Goal: Navigation & Orientation: Find specific page/section

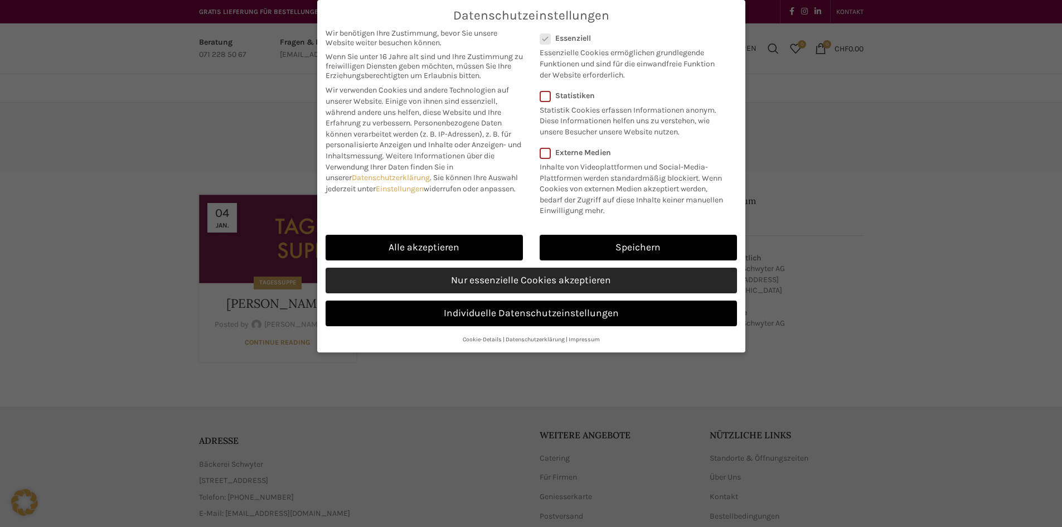
click at [607, 272] on link "Nur essenzielle Cookies akzeptieren" at bounding box center [532, 281] width 412 height 26
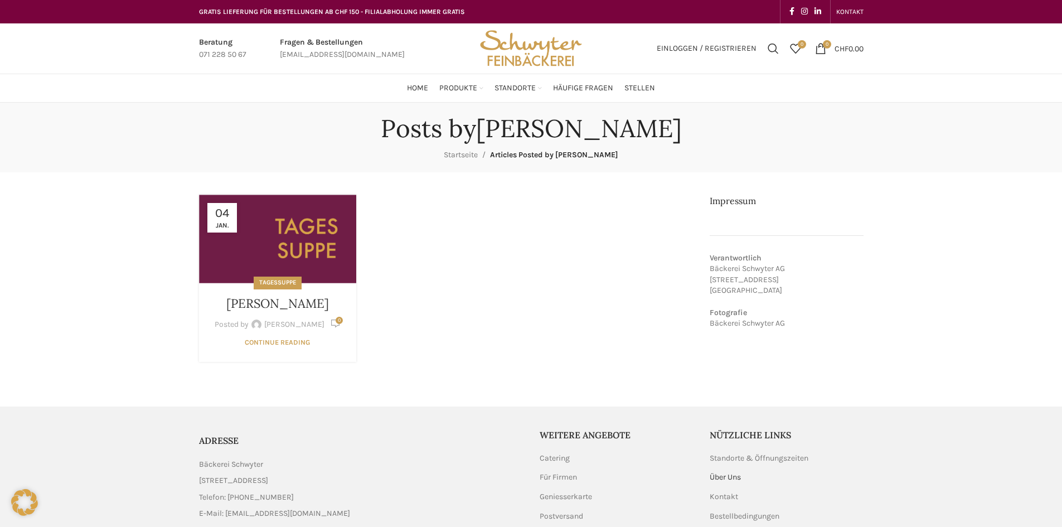
click at [722, 481] on link "Über Uns" at bounding box center [726, 477] width 32 height 11
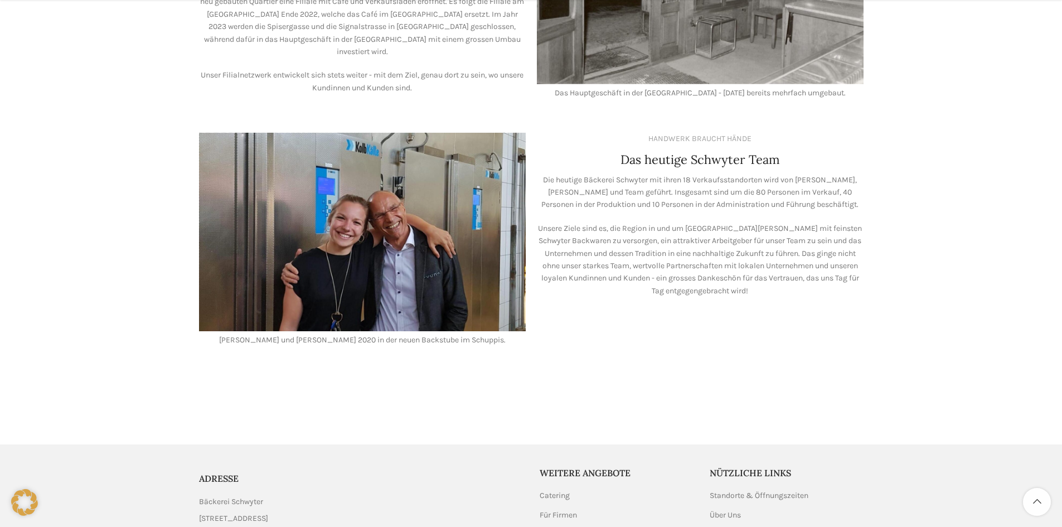
scroll to position [973, 0]
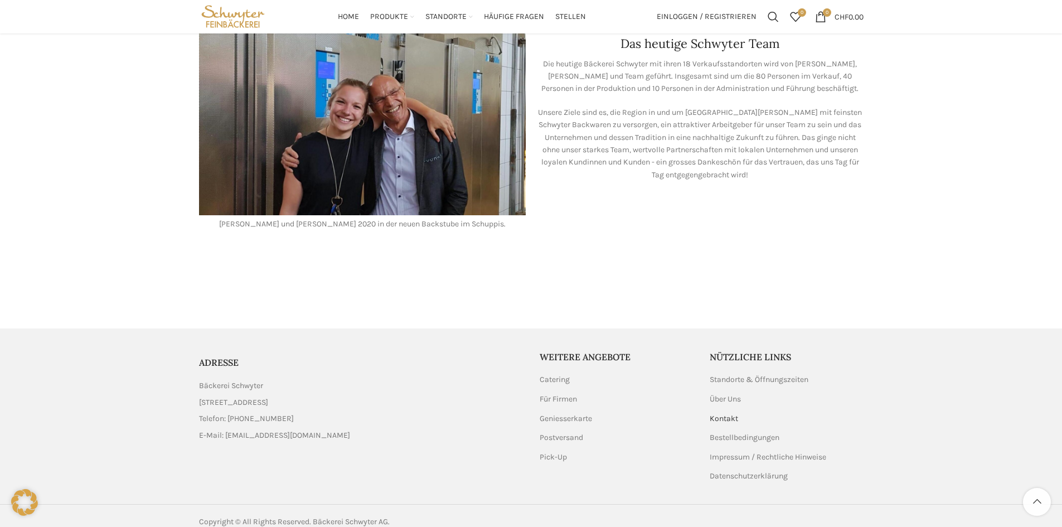
click at [725, 413] on link "Kontakt" at bounding box center [725, 418] width 30 height 11
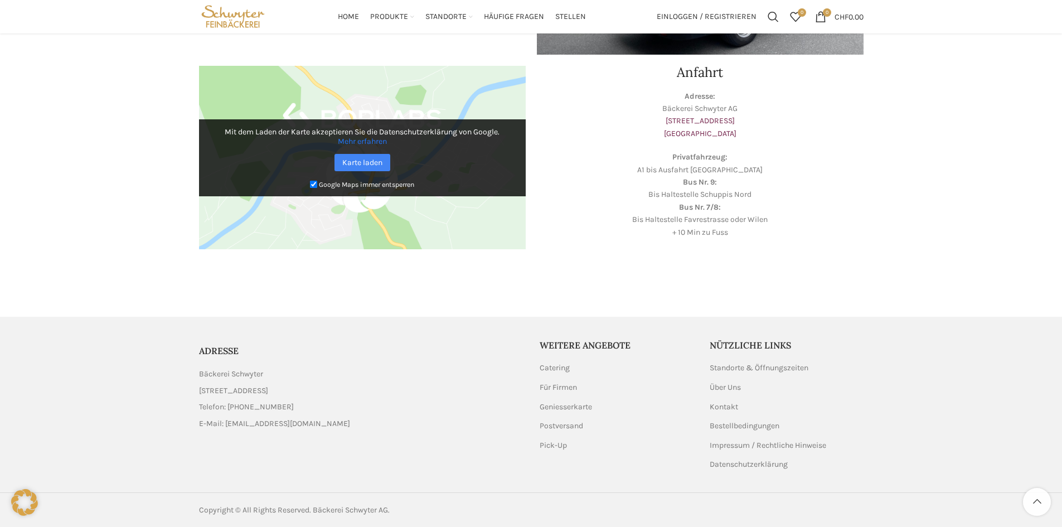
scroll to position [303, 0]
click at [751, 447] on link "Impressum / Rechtliche Hinweise" at bounding box center [769, 444] width 118 height 11
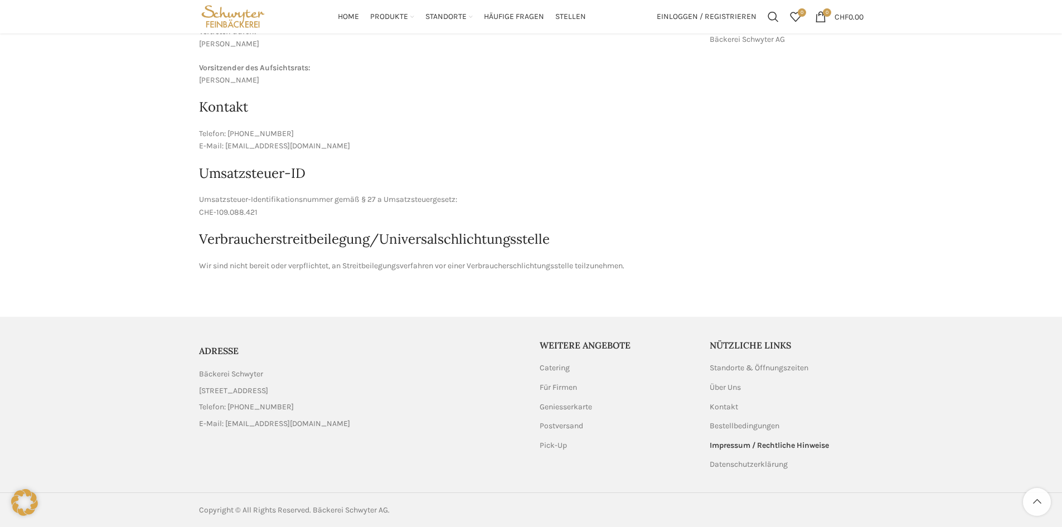
scroll to position [284, 0]
click at [727, 407] on link "Kontakt" at bounding box center [725, 406] width 30 height 11
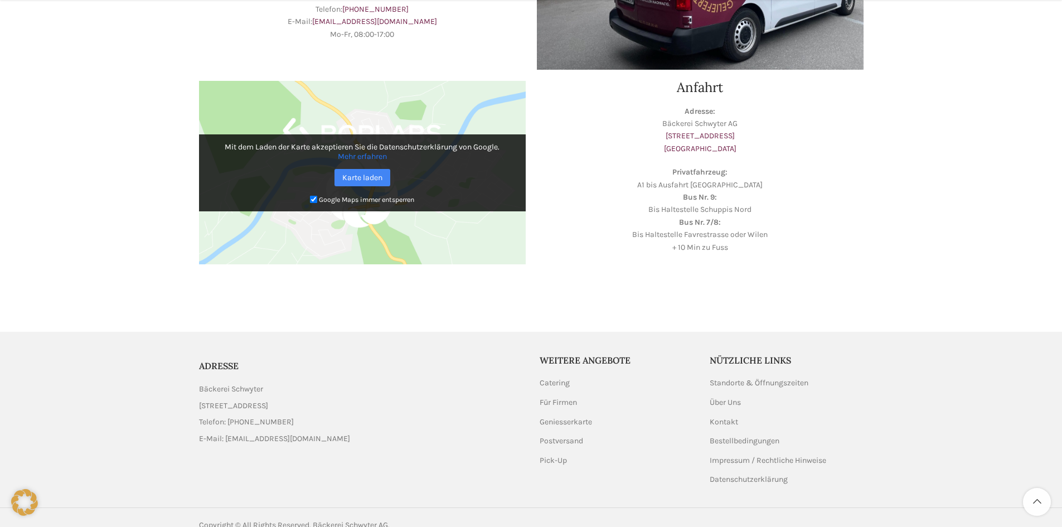
scroll to position [303, 0]
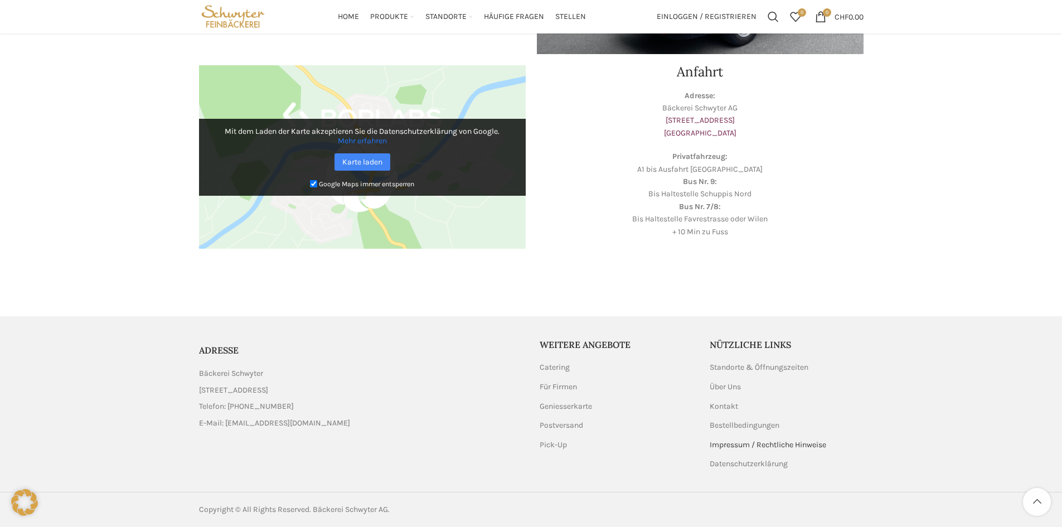
click at [745, 447] on link "Impressum / Rechtliche Hinweise" at bounding box center [769, 444] width 118 height 11
